Goal: Task Accomplishment & Management: Manage account settings

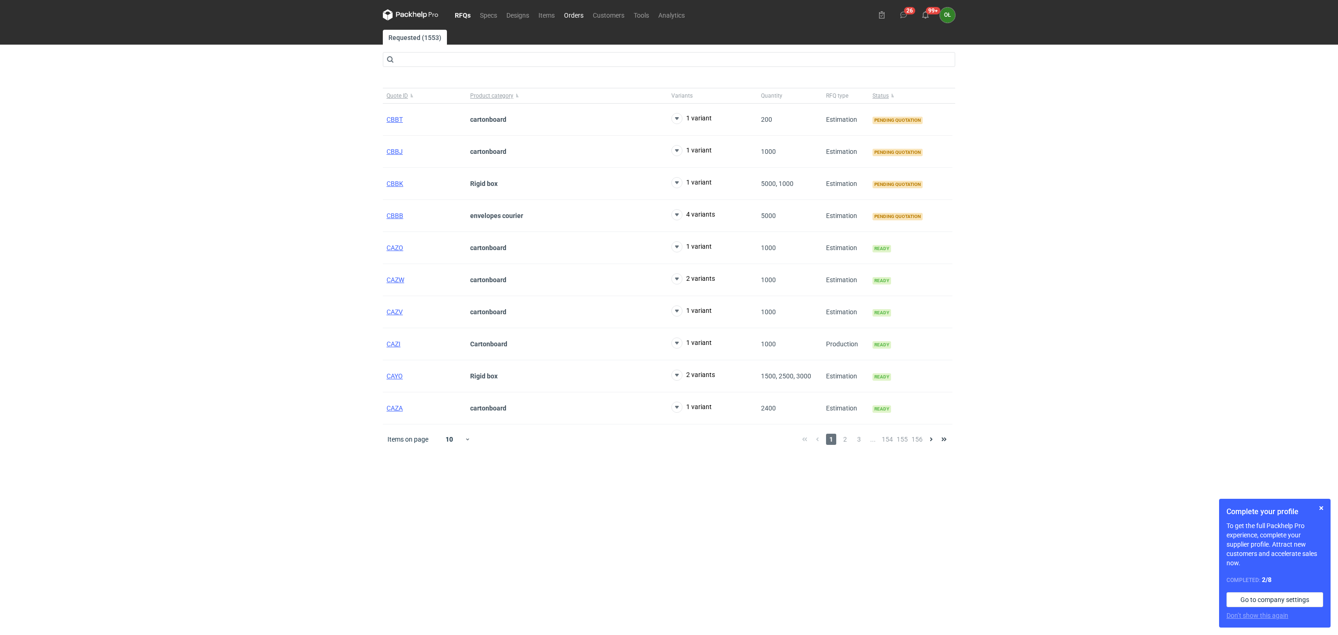
click at [573, 13] on link "Orders" at bounding box center [573, 14] width 29 height 11
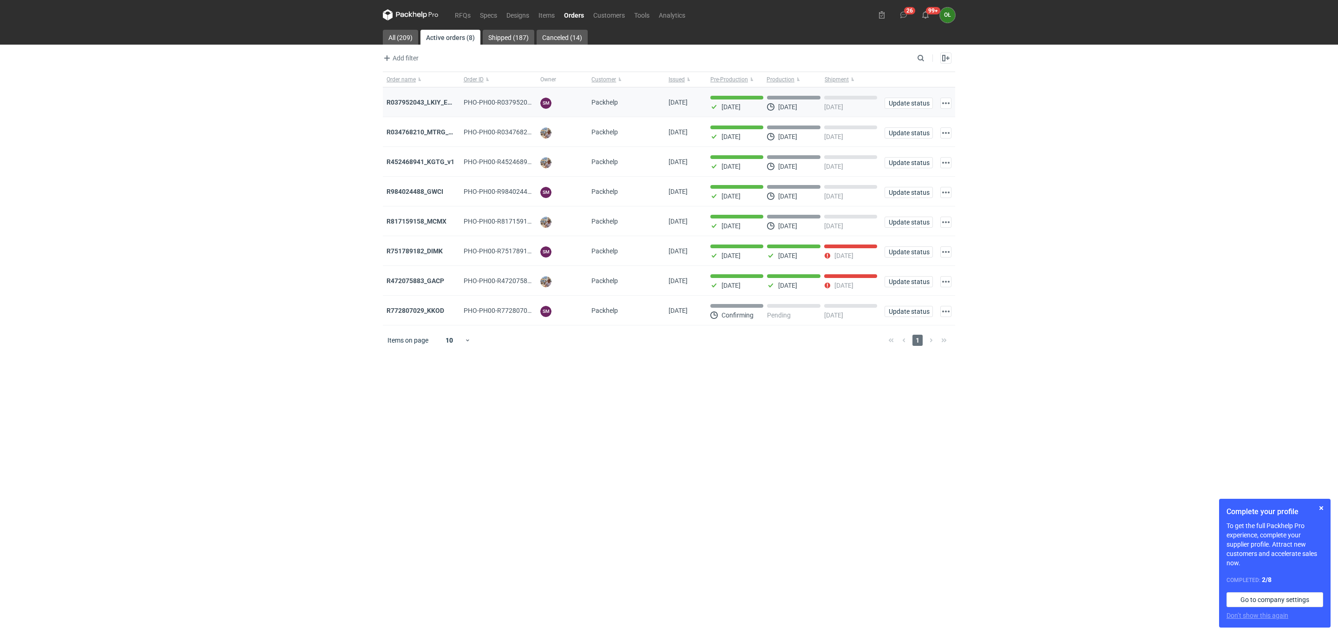
click at [422, 106] on div "R037952043_LKIY_EBJQ" at bounding box center [421, 102] width 70 height 9
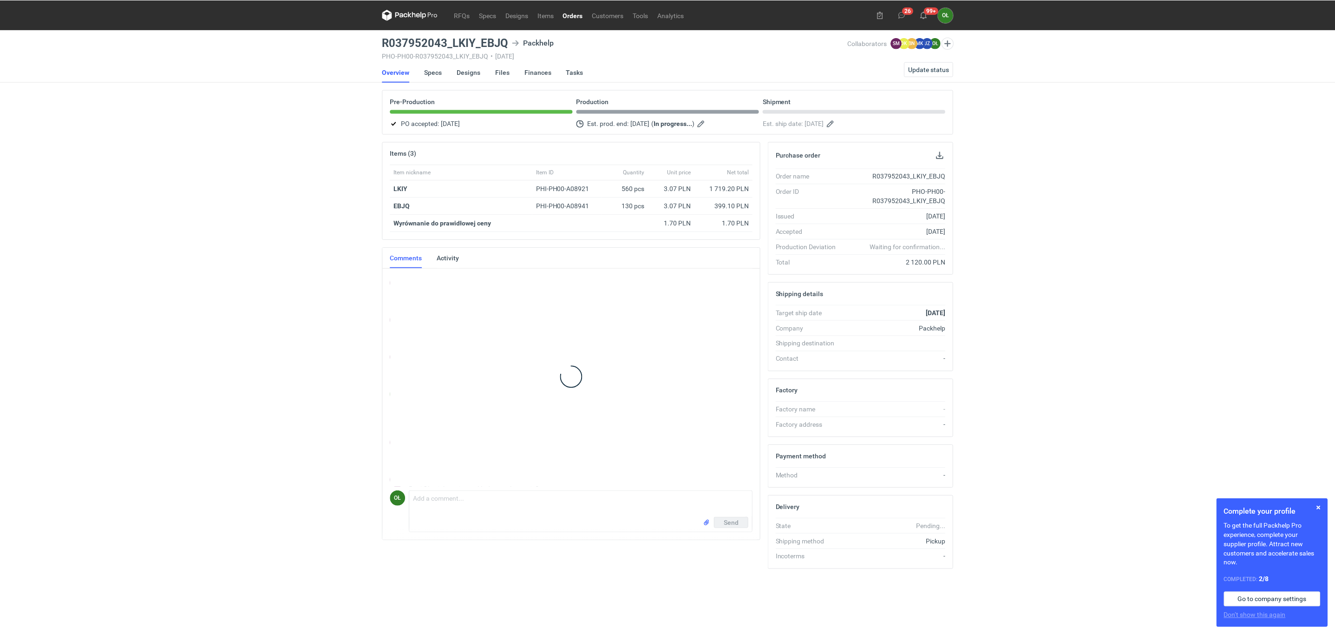
scroll to position [65, 0]
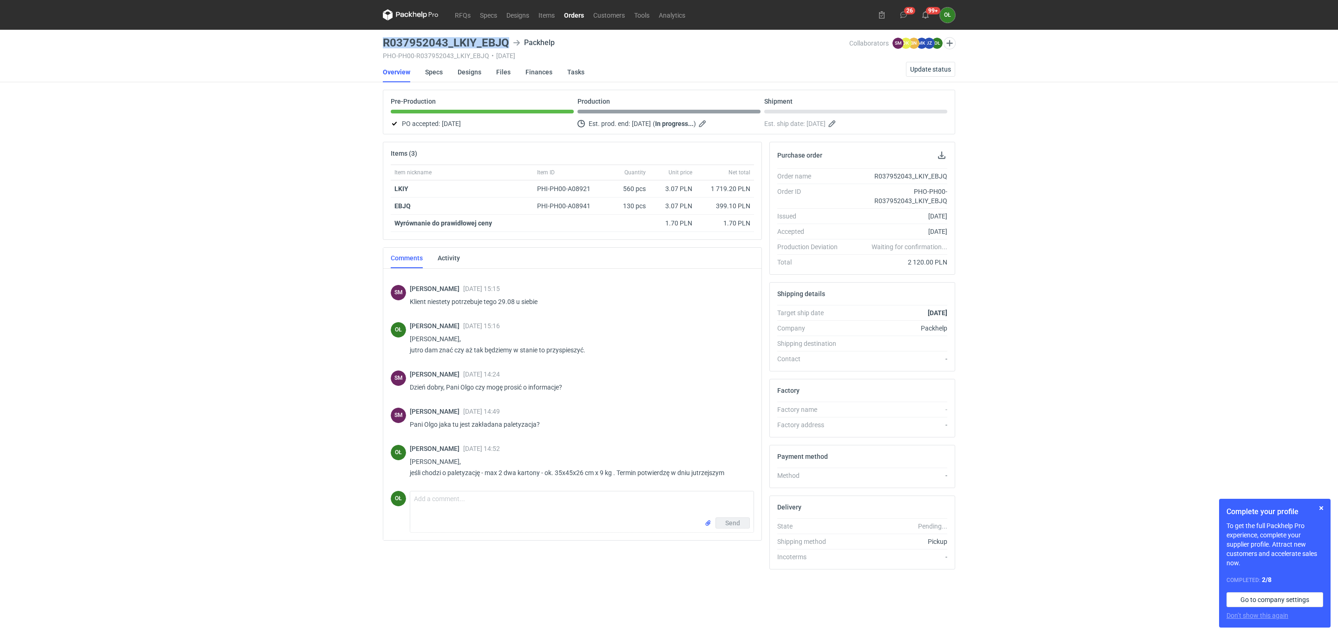
drag, startPoint x: 383, startPoint y: 39, endPoint x: 506, endPoint y: 41, distance: 123.1
click at [506, 41] on h3 "R037952043_LKIY_EBJQ" at bounding box center [446, 42] width 126 height 11
copy h3 "R037952043_LKIY_EBJQ"
click at [442, 75] on li "Specs" at bounding box center [441, 72] width 33 height 20
click at [441, 74] on link "Specs" at bounding box center [434, 72] width 18 height 20
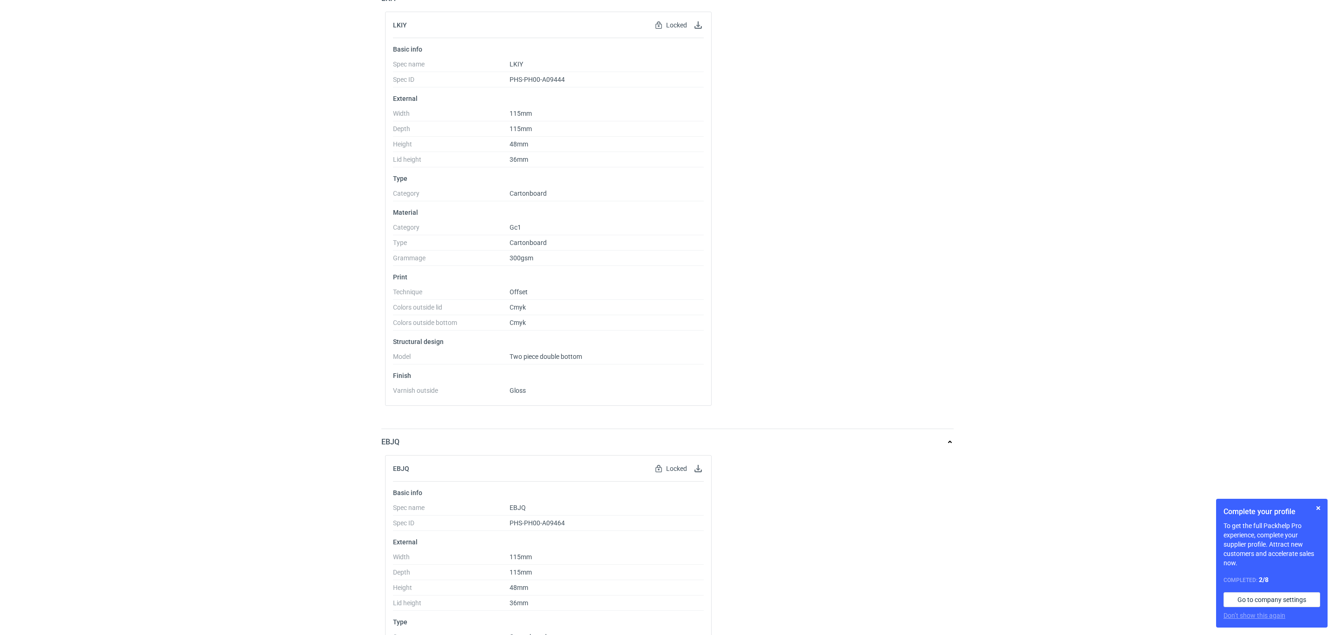
scroll to position [100, 0]
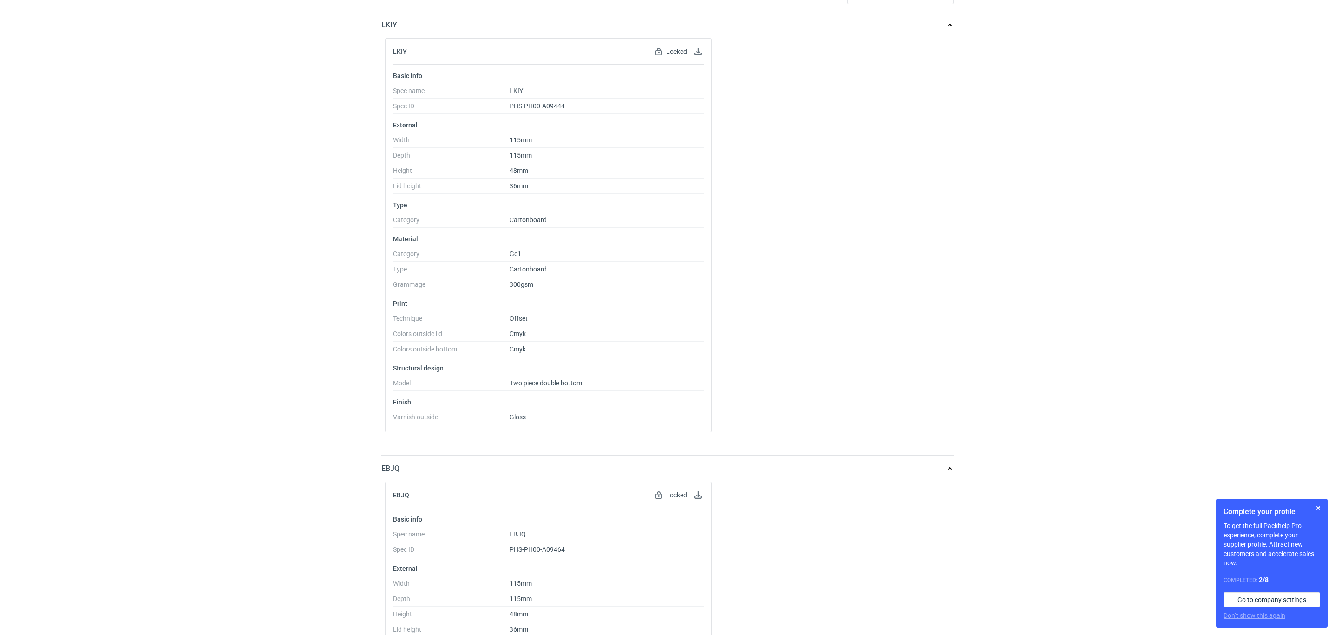
click at [151, 146] on div "RFQs Specs Designs Items Orders Customers Tools Analytics 26 99+ OŁ Olga Łopato…" at bounding box center [667, 217] width 1335 height 635
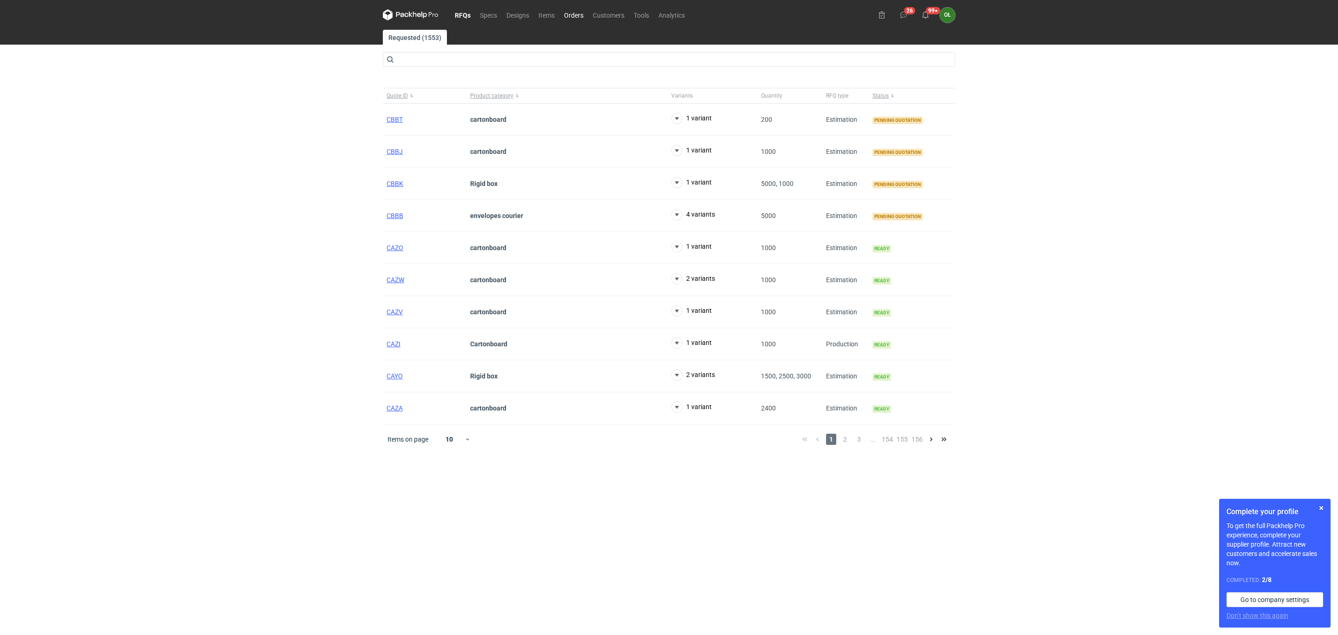
click at [571, 14] on link "Orders" at bounding box center [573, 14] width 29 height 11
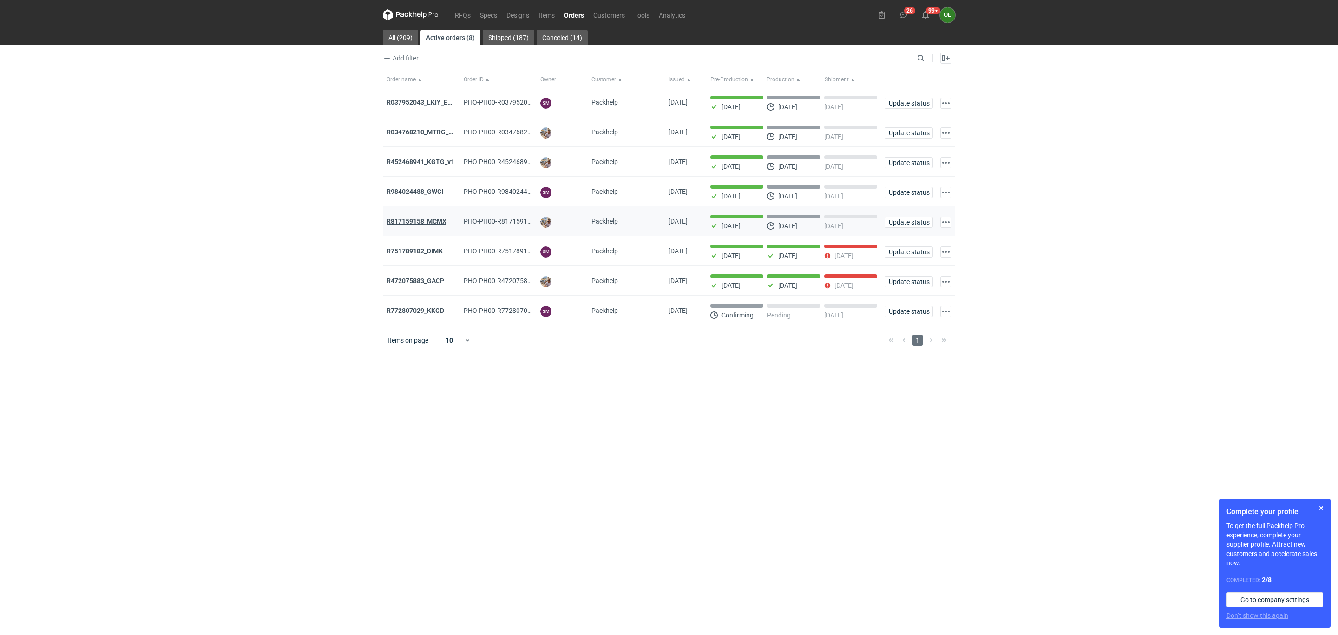
click at [430, 222] on strong "R817159158_MCMX" at bounding box center [416, 220] width 60 height 7
click at [433, 194] on strong "R984024488_GWCI" at bounding box center [414, 191] width 57 height 7
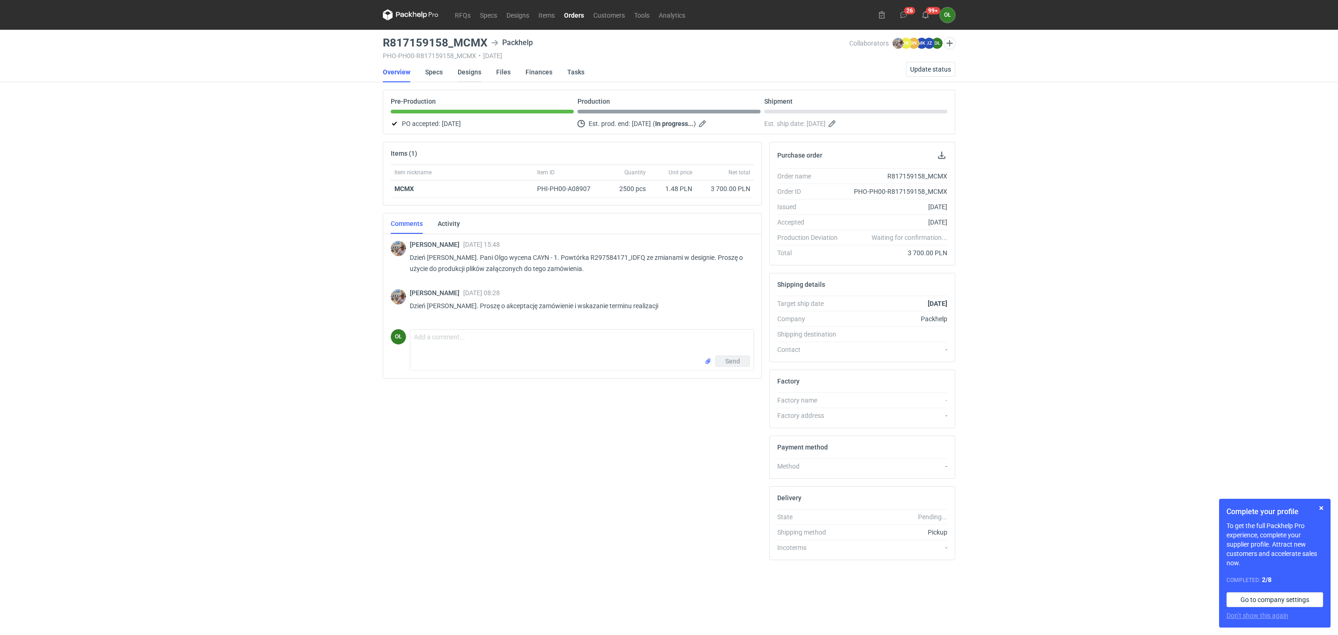
click at [470, 74] on link "Designs" at bounding box center [470, 72] width 24 height 20
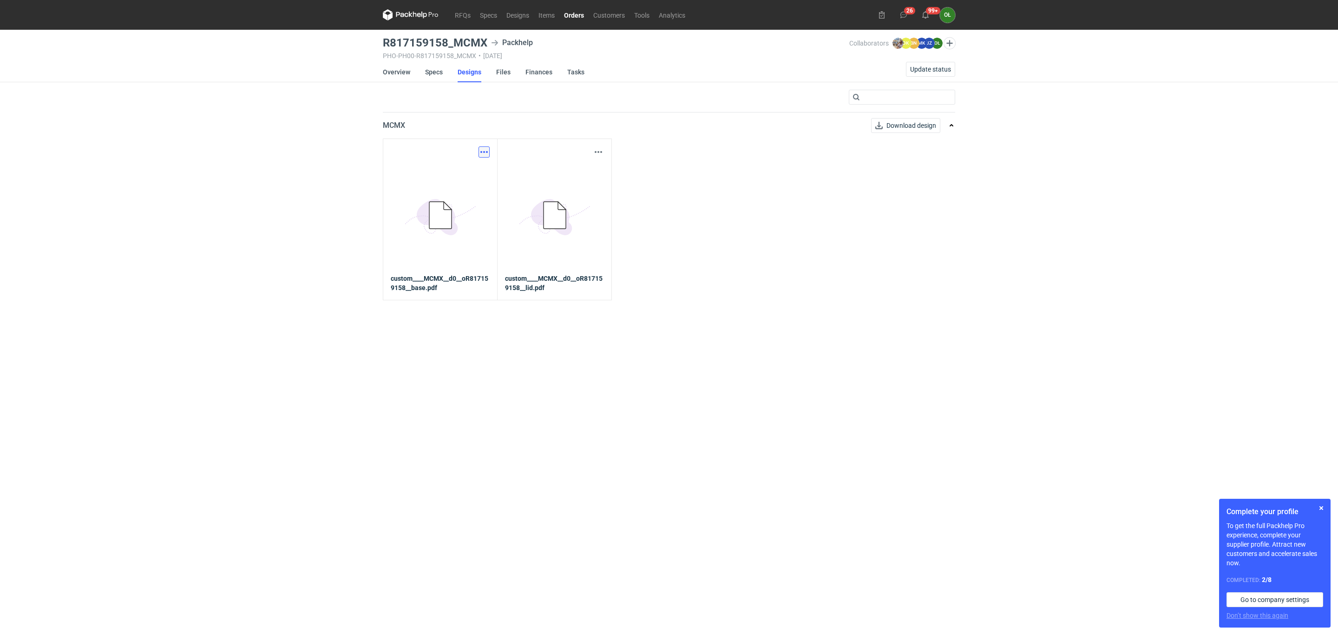
click at [481, 146] on button "button" at bounding box center [483, 151] width 11 height 11
click at [477, 173] on link "Download design part" at bounding box center [442, 172] width 85 height 15
click at [444, 77] on li "Specs" at bounding box center [441, 72] width 33 height 20
click at [421, 66] on li "Overview" at bounding box center [404, 72] width 42 height 20
click at [427, 72] on link "Specs" at bounding box center [434, 72] width 18 height 20
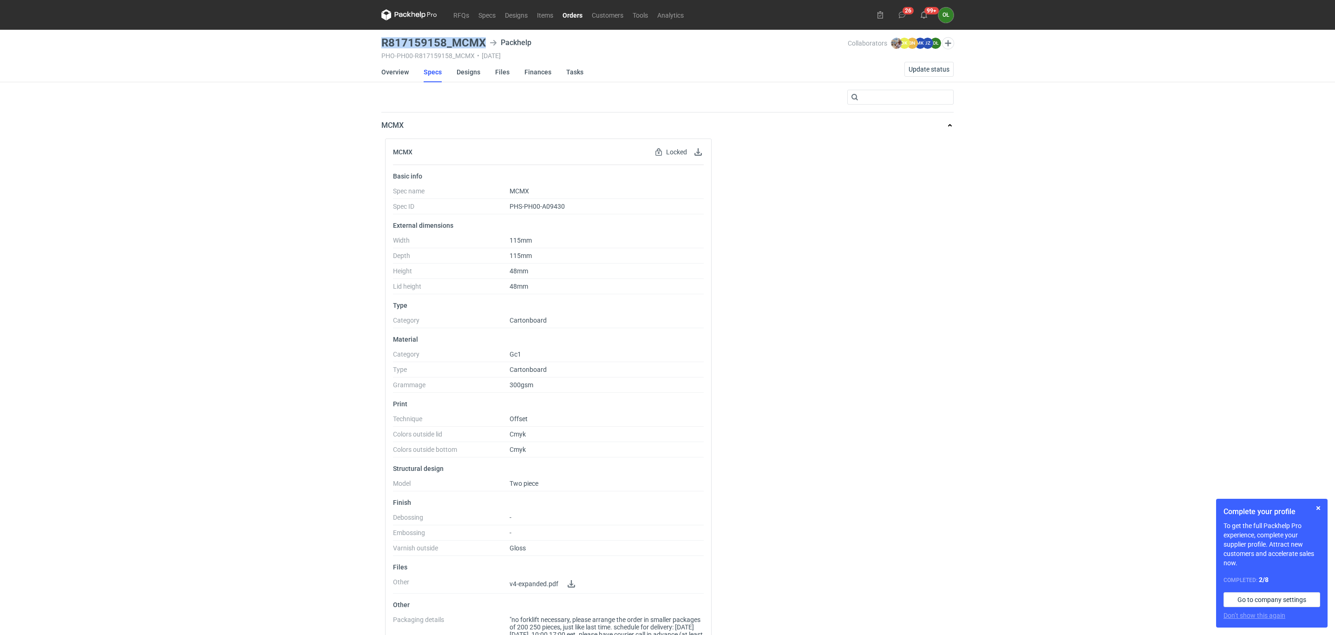
drag, startPoint x: 381, startPoint y: 41, endPoint x: 486, endPoint y: 41, distance: 105.4
click at [486, 41] on div "R817159158_MCMX Packhelp" at bounding box center [614, 42] width 466 height 11
copy h3 "R817159158_MCMX"
click at [400, 72] on link "Overview" at bounding box center [394, 72] width 27 height 20
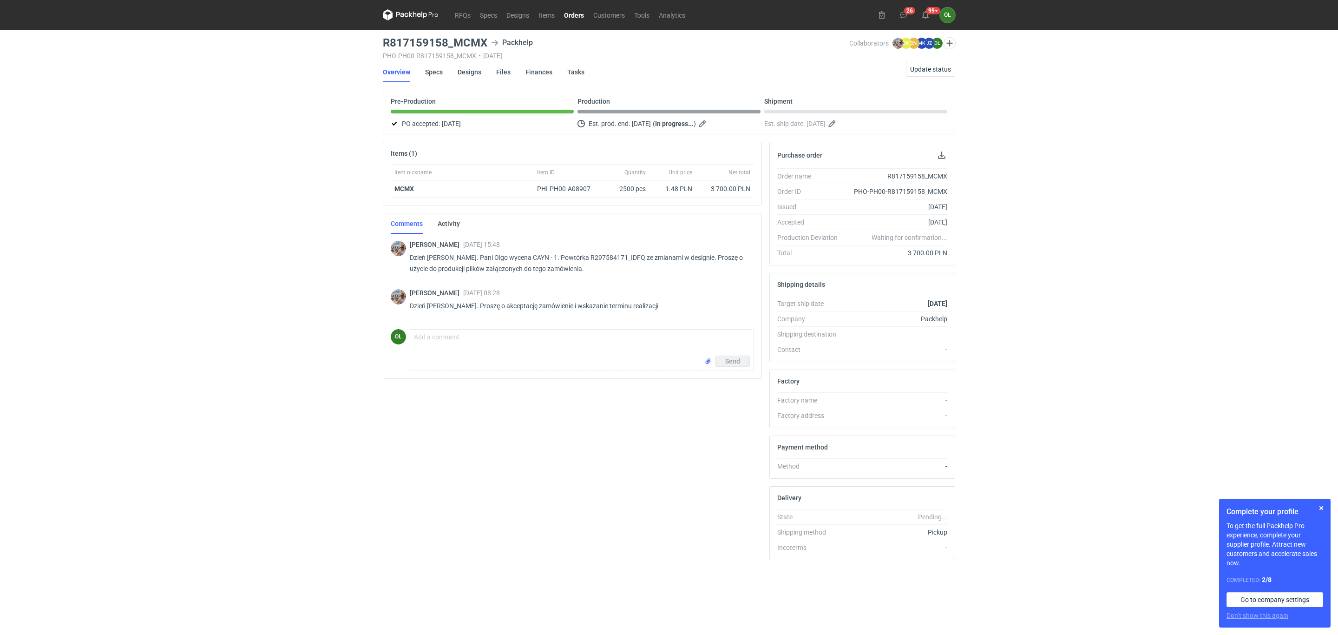
click at [583, 14] on link "Orders" at bounding box center [573, 14] width 29 height 11
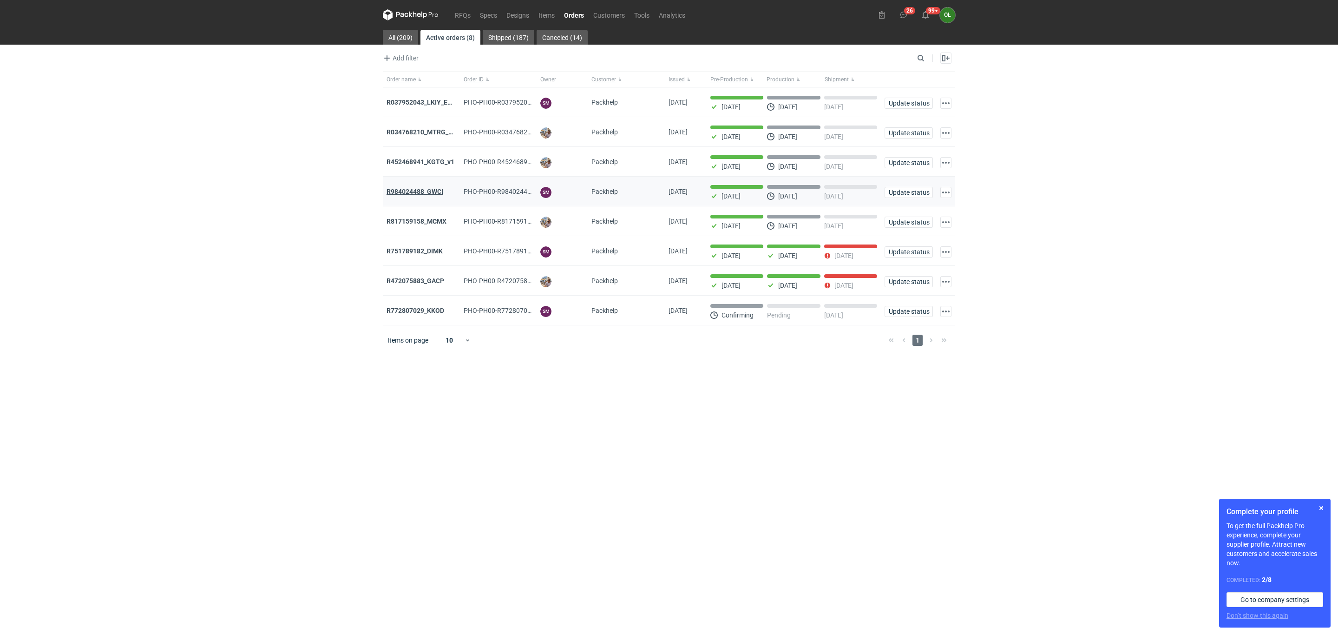
click at [427, 193] on strong "R984024488_GWCI" at bounding box center [414, 191] width 57 height 7
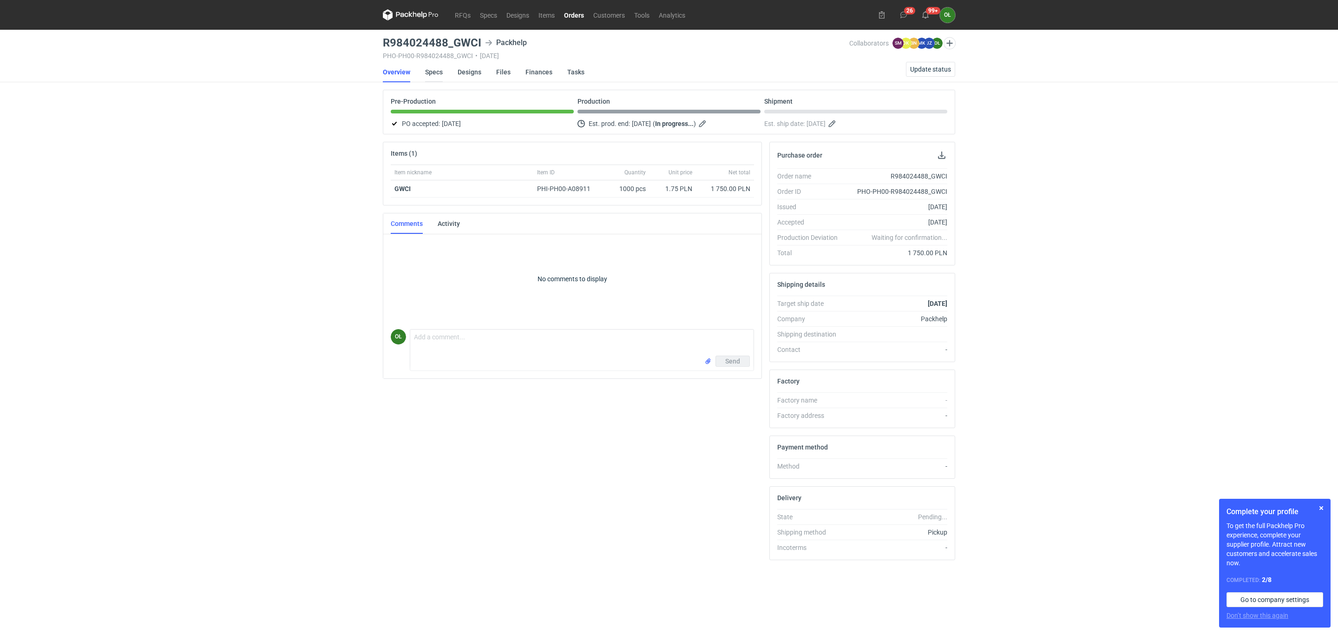
click at [426, 77] on link "Specs" at bounding box center [434, 72] width 18 height 20
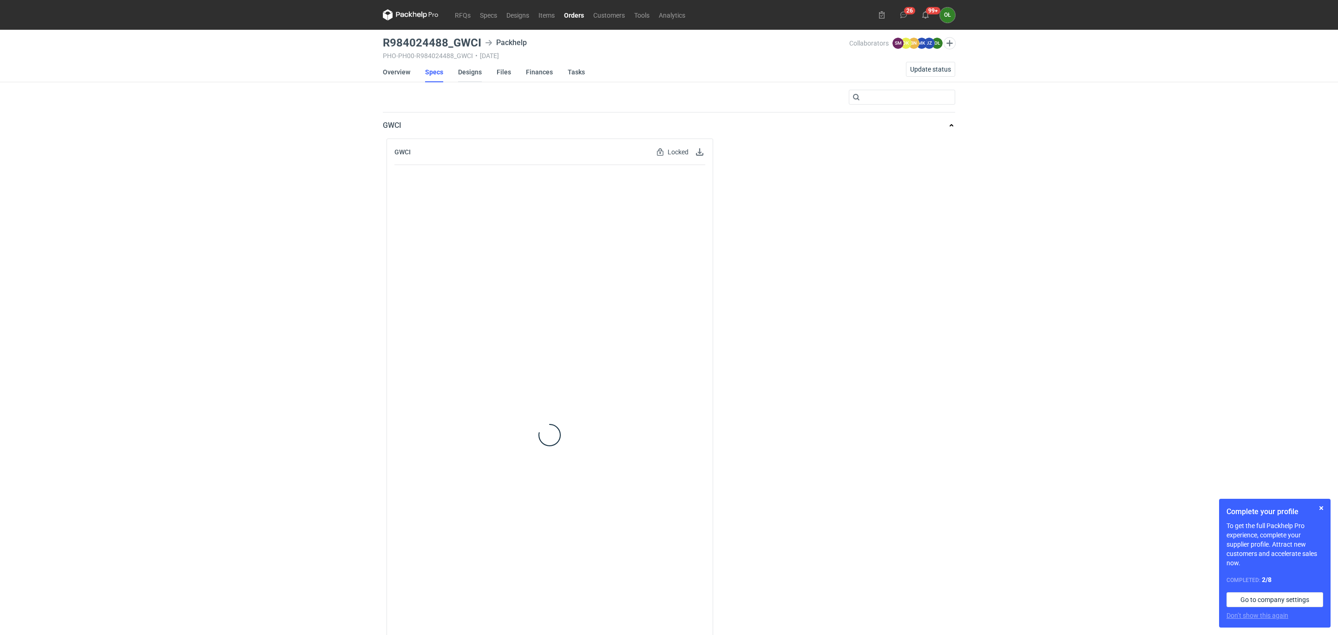
click at [468, 74] on link "Designs" at bounding box center [470, 72] width 24 height 20
click at [481, 150] on button "button" at bounding box center [483, 151] width 11 height 11
click at [471, 167] on link "Download design part" at bounding box center [442, 172] width 85 height 15
click at [428, 64] on link "Specs" at bounding box center [434, 72] width 18 height 20
click at [389, 77] on link "Overview" at bounding box center [396, 72] width 27 height 20
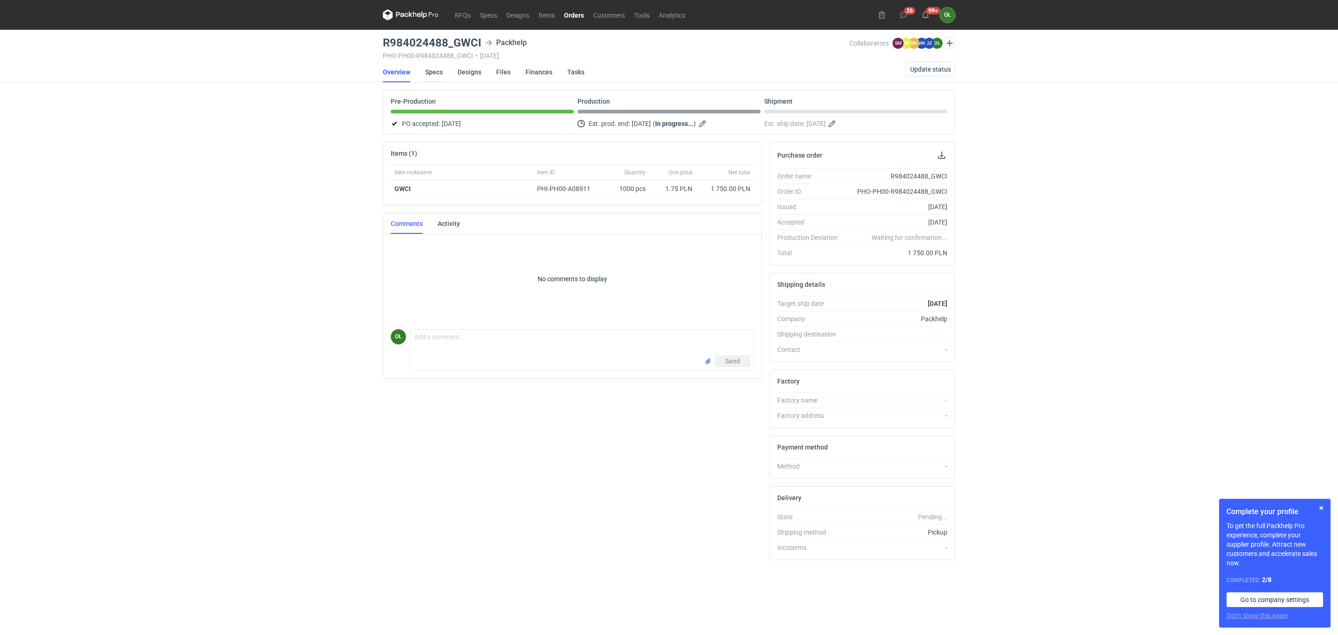
click at [436, 71] on link "Specs" at bounding box center [434, 72] width 18 height 20
